Goal: Transaction & Acquisition: Download file/media

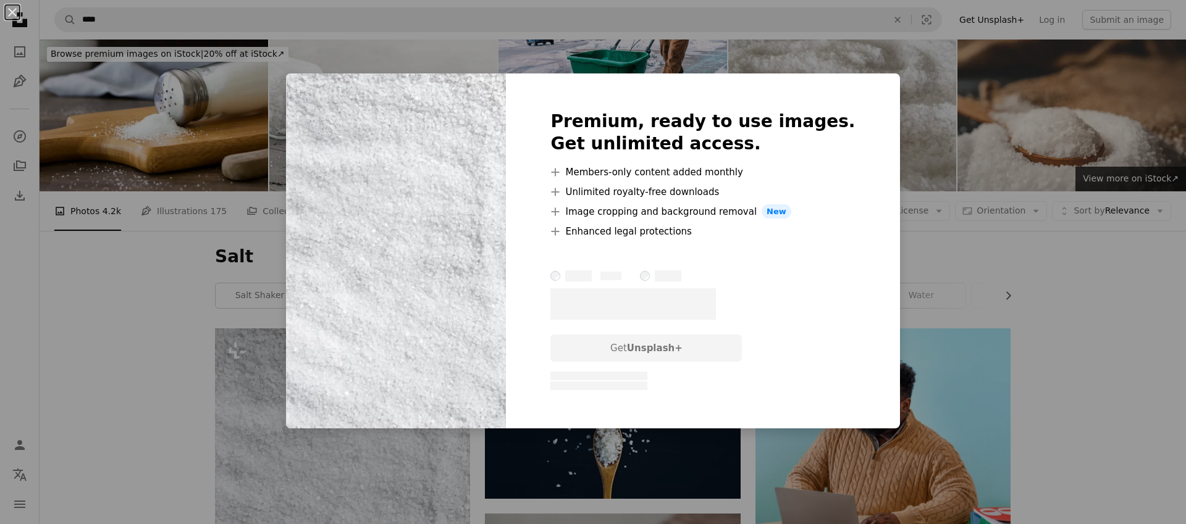
scroll to position [233, 0]
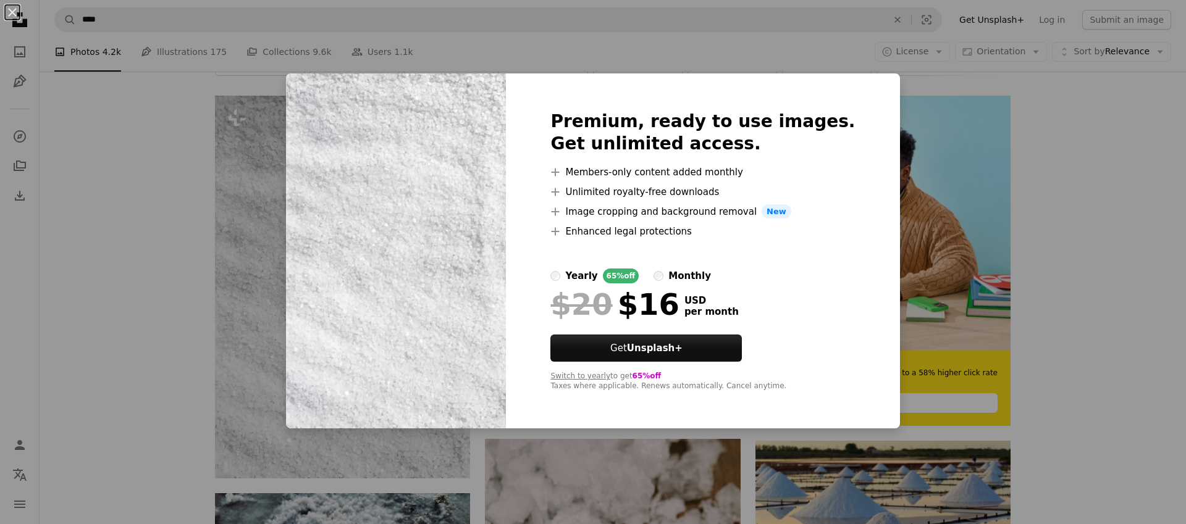
click at [586, 280] on label "yearly 65% off" at bounding box center [594, 276] width 88 height 15
click at [688, 280] on label "monthly" at bounding box center [681, 276] width 57 height 15
click at [1018, 238] on div "An X shape Premium, ready to use images. Get unlimited access. A plus sign Memb…" at bounding box center [593, 262] width 1186 height 524
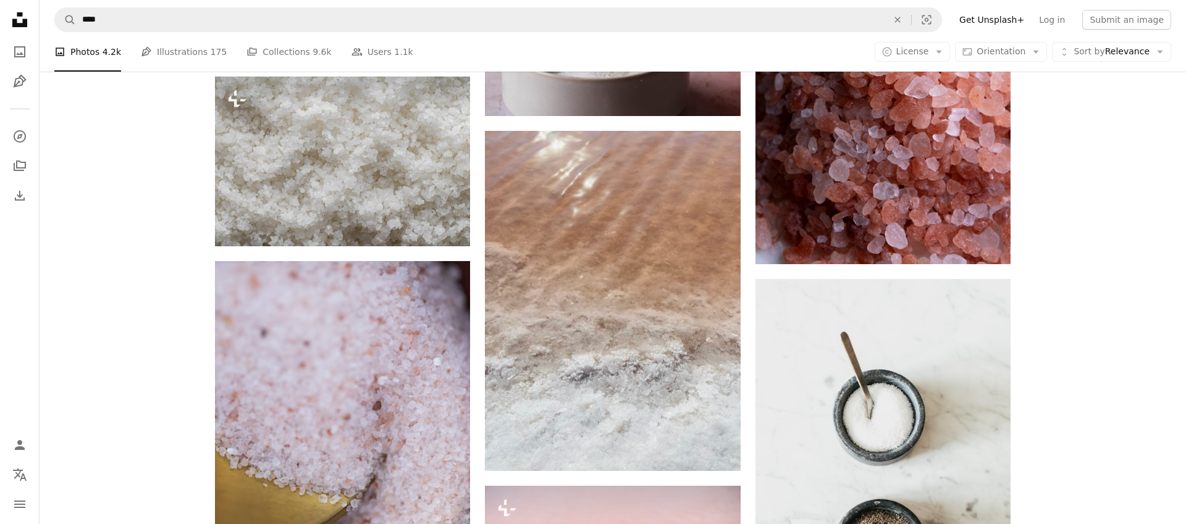
scroll to position [1376, 0]
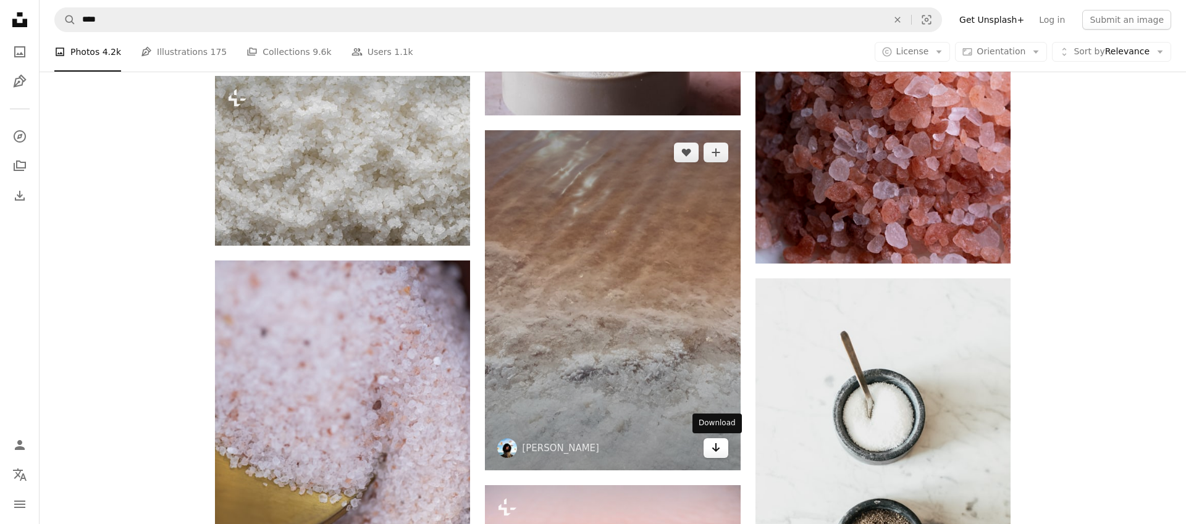
click at [712, 448] on icon "Arrow pointing down" at bounding box center [716, 447] width 10 height 15
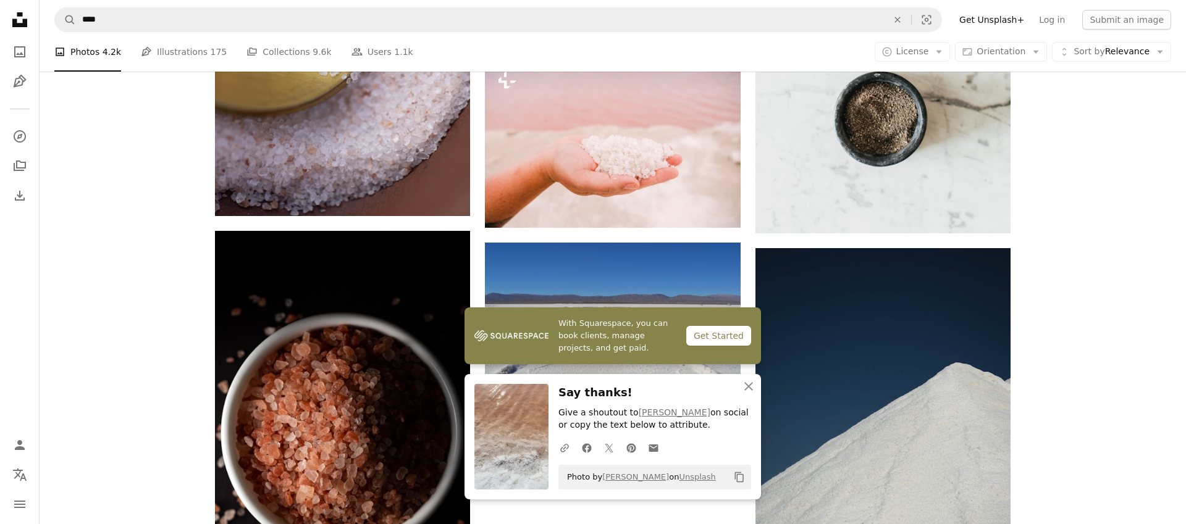
scroll to position [1875, 0]
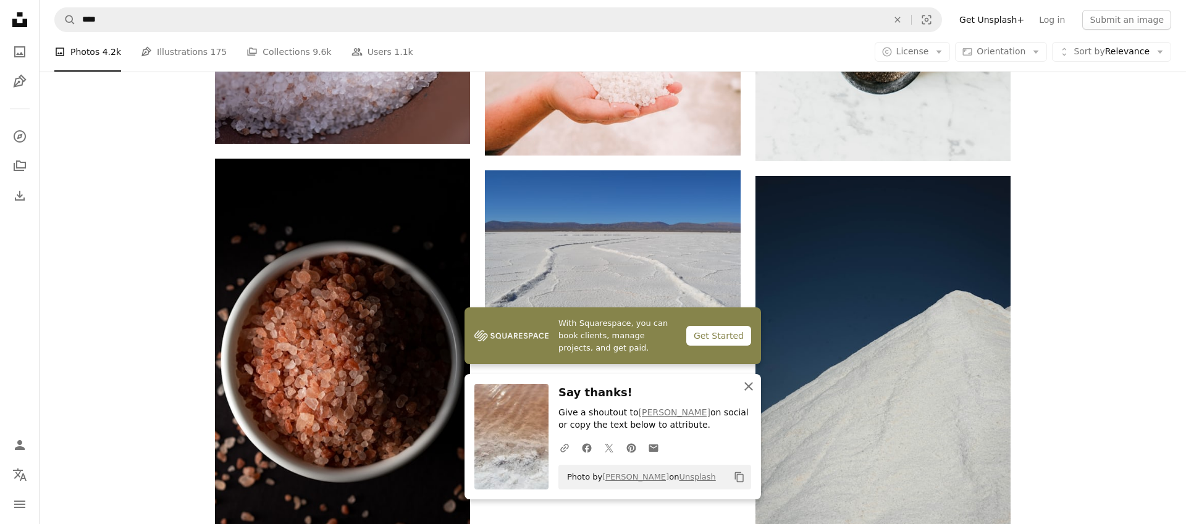
click at [751, 388] on icon "button" at bounding box center [748, 386] width 9 height 9
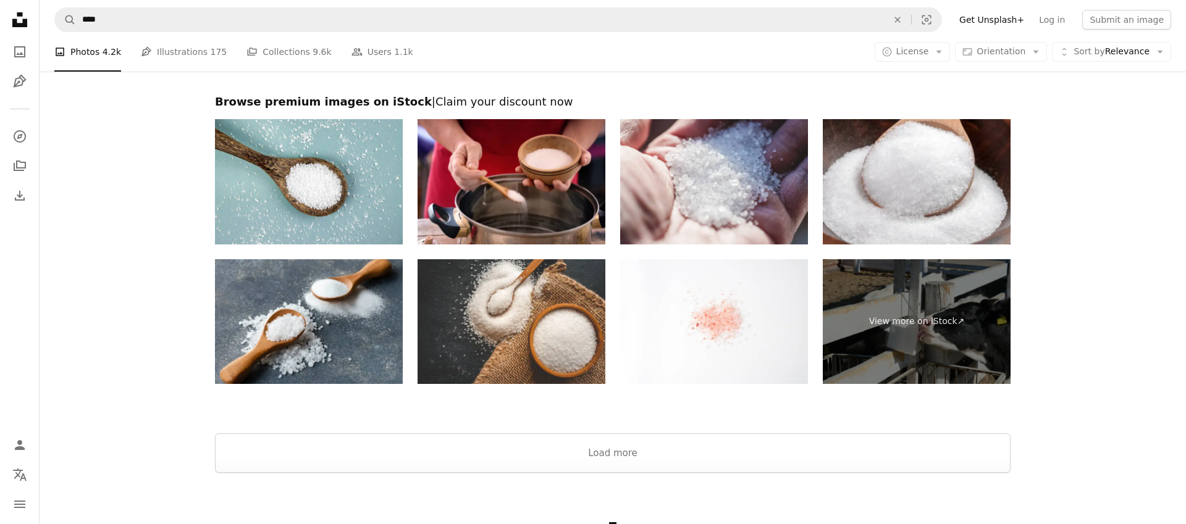
scroll to position [2680, 0]
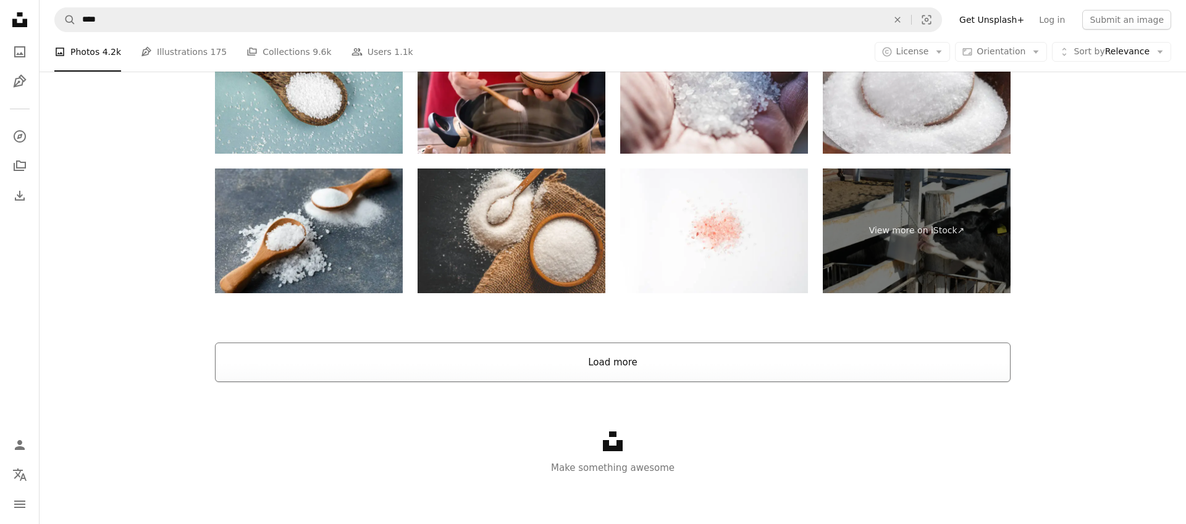
click at [589, 361] on button "Load more" at bounding box center [612, 363] width 795 height 40
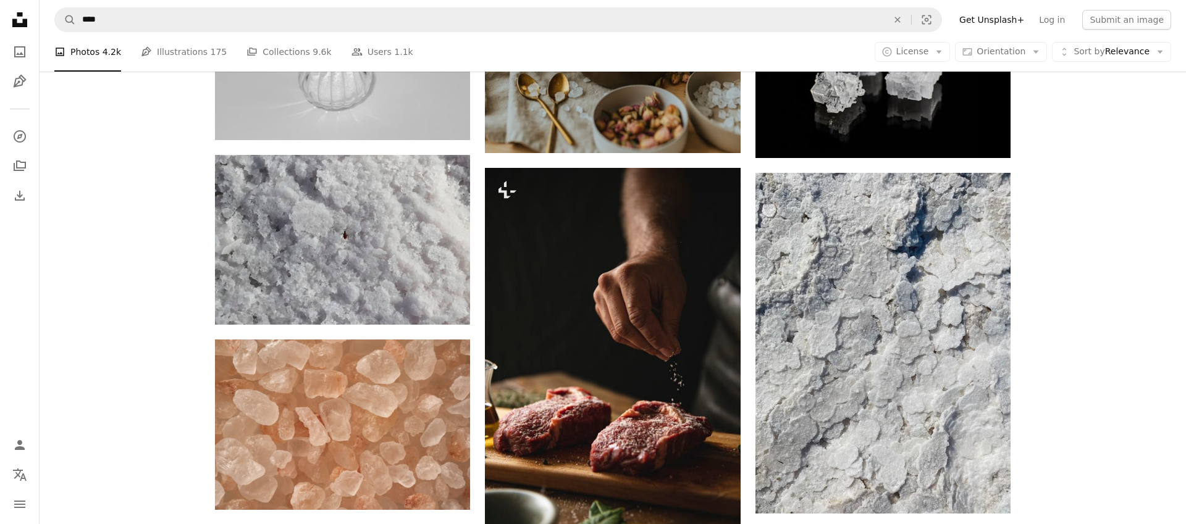
scroll to position [2459, 0]
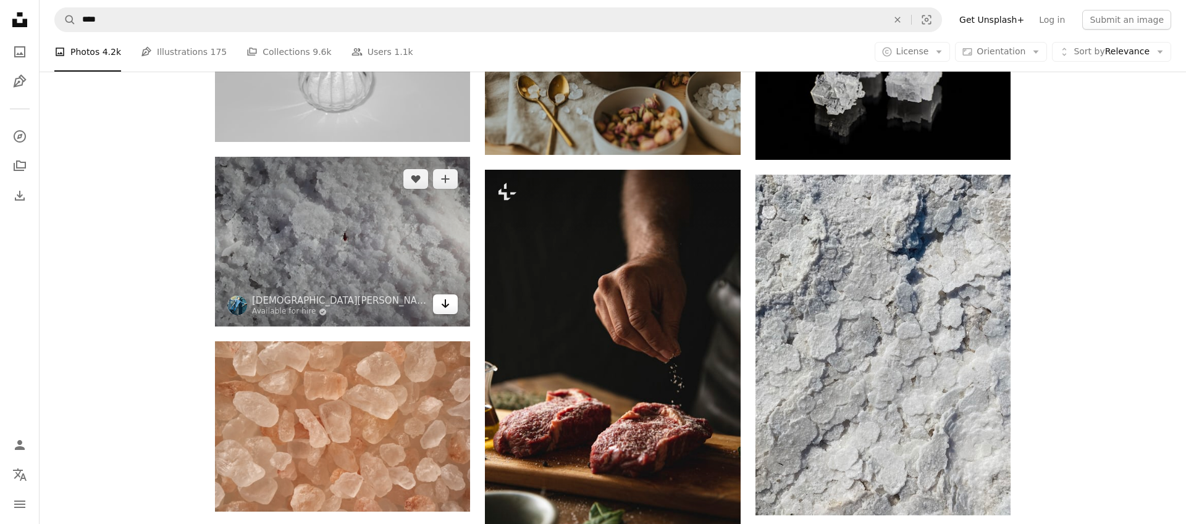
click at [444, 305] on icon "Arrow pointing down" at bounding box center [445, 303] width 10 height 15
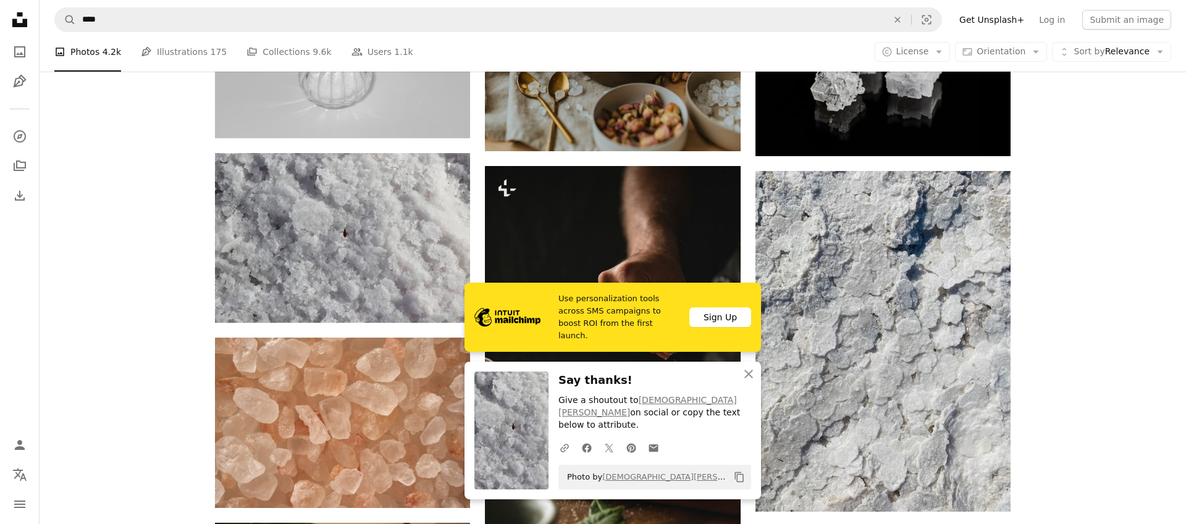
scroll to position [2434, 0]
